Goal: Information Seeking & Learning: Learn about a topic

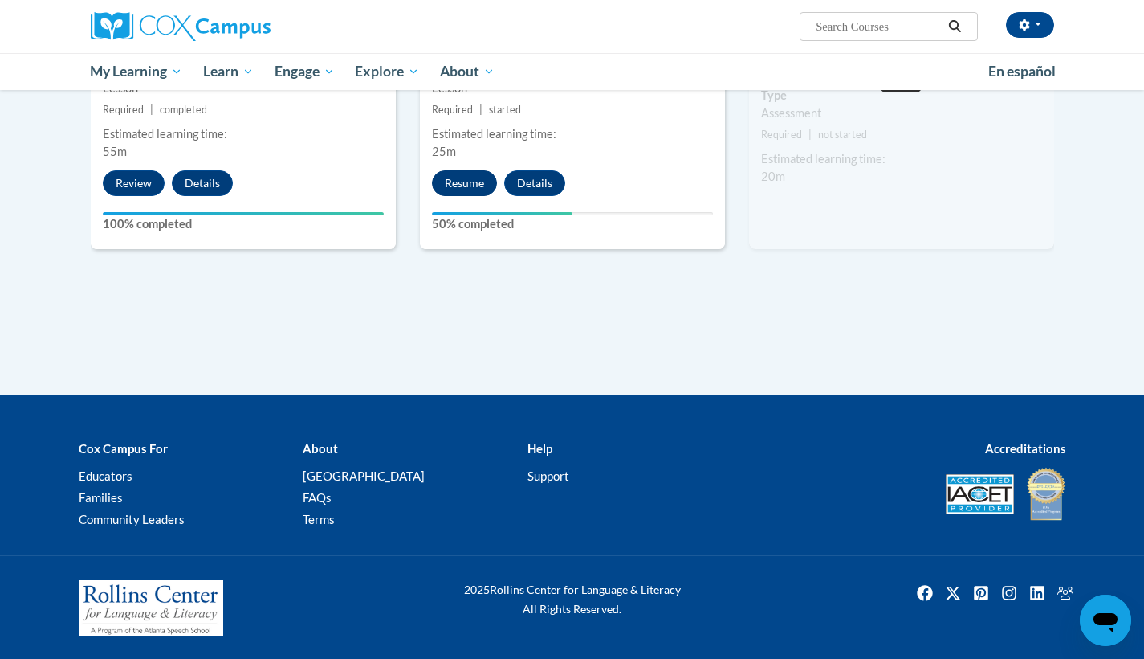
click at [487, 177] on button "Resume" at bounding box center [464, 183] width 65 height 26
